Goal: Find specific page/section: Find specific page/section

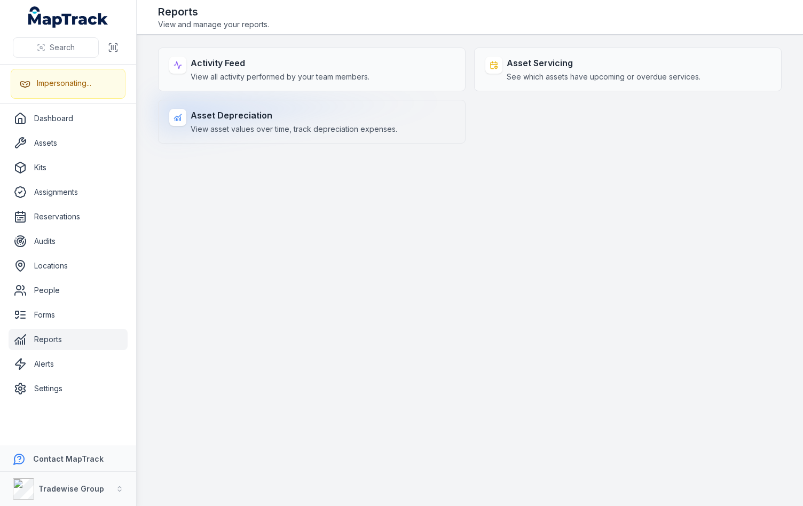
click at [261, 136] on div "Asset Depreciation View asset values over time, track depreciation expenses." at bounding box center [311, 122] width 307 height 44
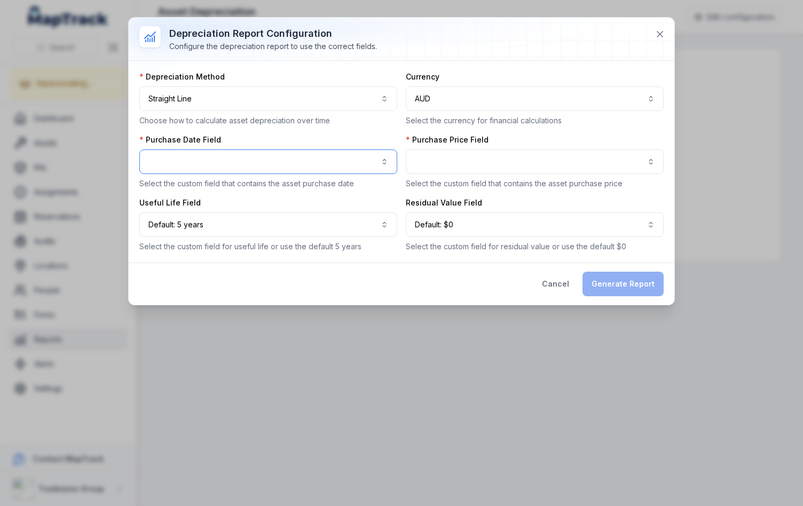
click at [367, 159] on button "button" at bounding box center [268, 161] width 258 height 25
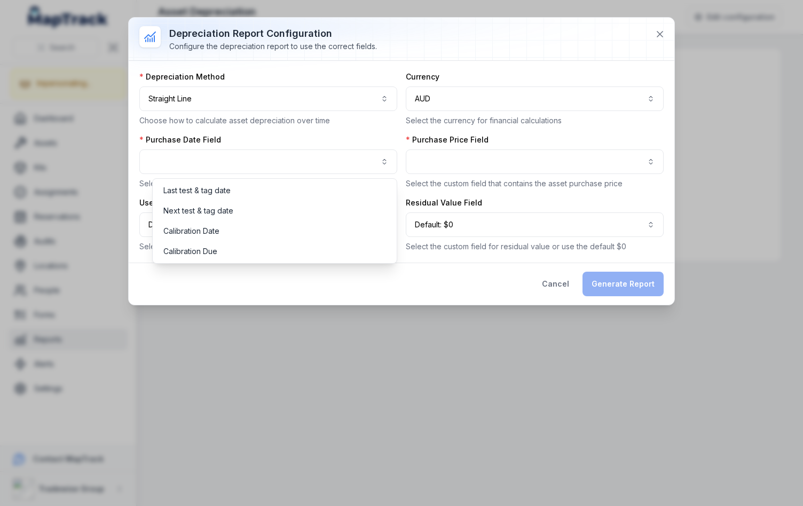
click at [445, 157] on div "**********" at bounding box center [401, 162] width 524 height 180
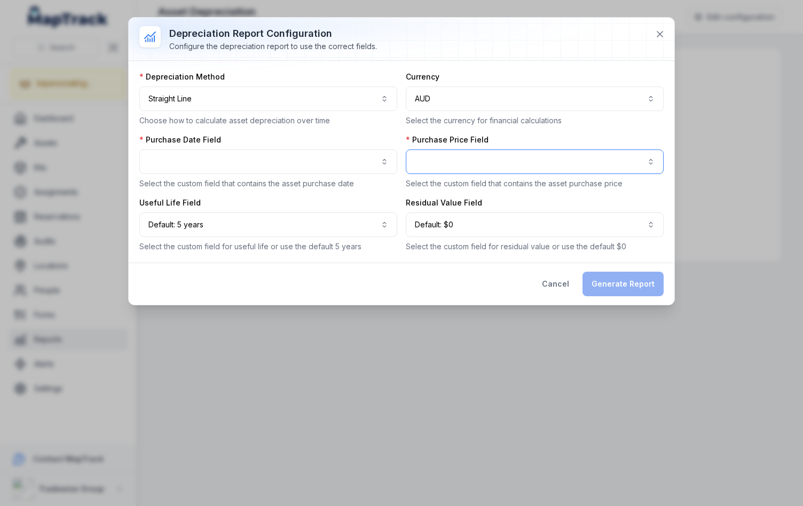
click at [569, 159] on button "button" at bounding box center [535, 161] width 258 height 25
click at [620, 131] on div "**********" at bounding box center [401, 162] width 524 height 180
click at [666, 33] on button at bounding box center [660, 34] width 20 height 20
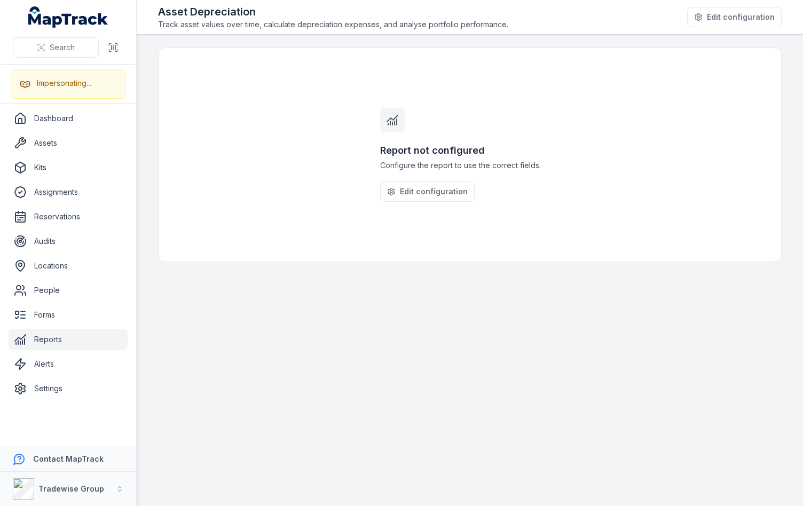
click at [317, 391] on main "Report not configured Configure the report to use the correct fields. Edit conf…" at bounding box center [470, 270] width 666 height 471
click at [100, 485] on button "Tradewise Group" at bounding box center [68, 489] width 136 height 34
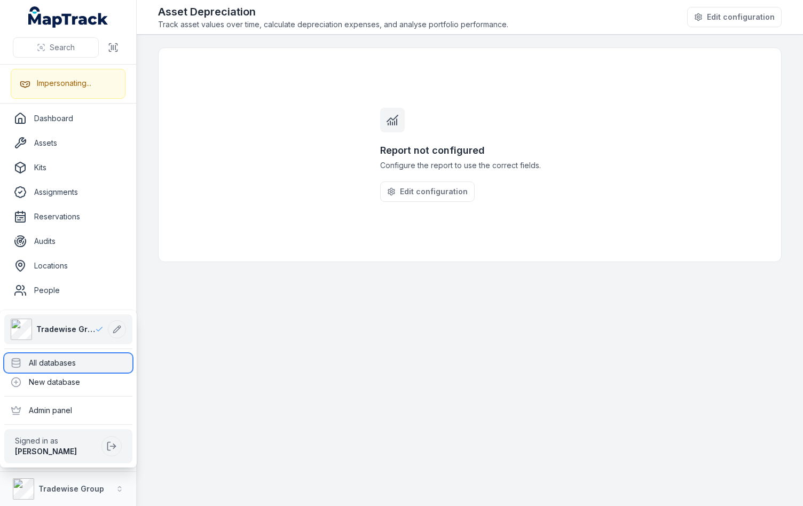
click at [40, 365] on div "All databases" at bounding box center [68, 362] width 128 height 19
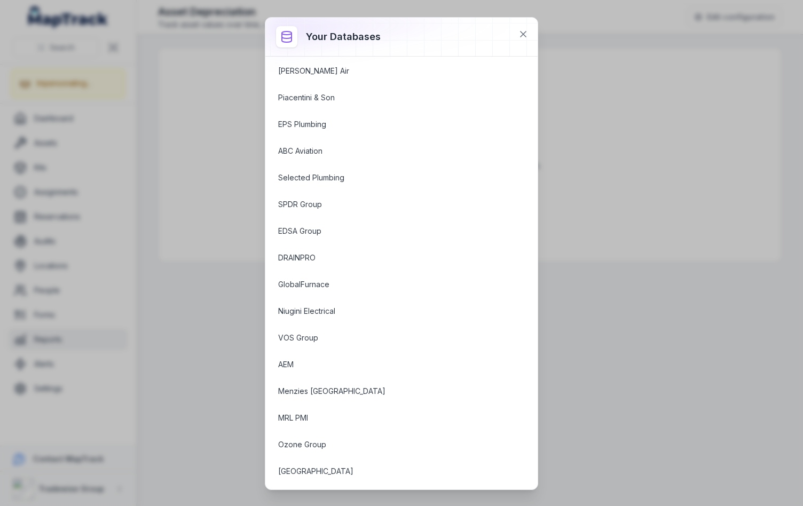
scroll to position [443, 0]
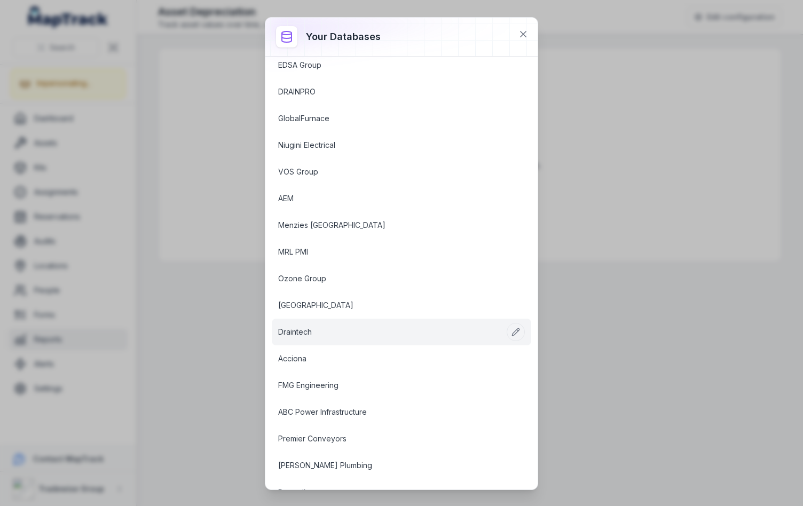
click at [362, 334] on link "Draintech" at bounding box center [388, 332] width 221 height 11
